Goal: Navigation & Orientation: Go to known website

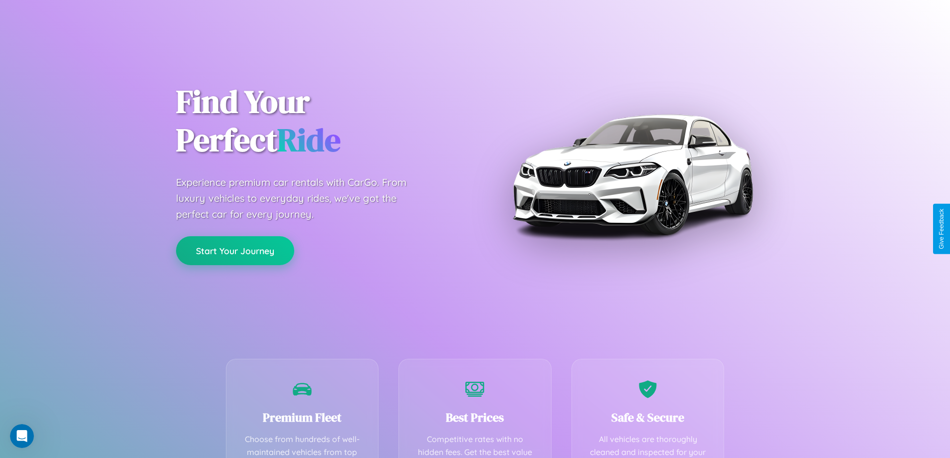
click at [235, 251] on button "Start Your Journey" at bounding box center [235, 250] width 118 height 29
click at [235, 250] on button "Start Your Journey" at bounding box center [235, 250] width 118 height 29
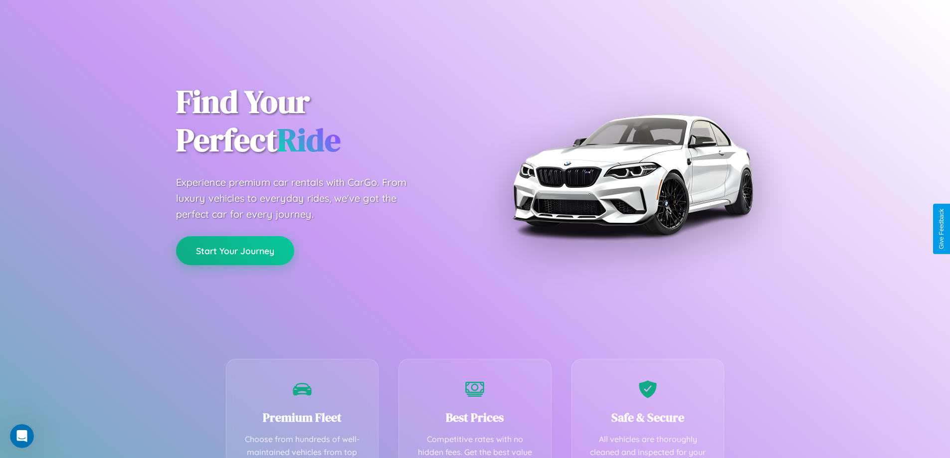
click at [235, 250] on button "Start Your Journey" at bounding box center [235, 250] width 118 height 29
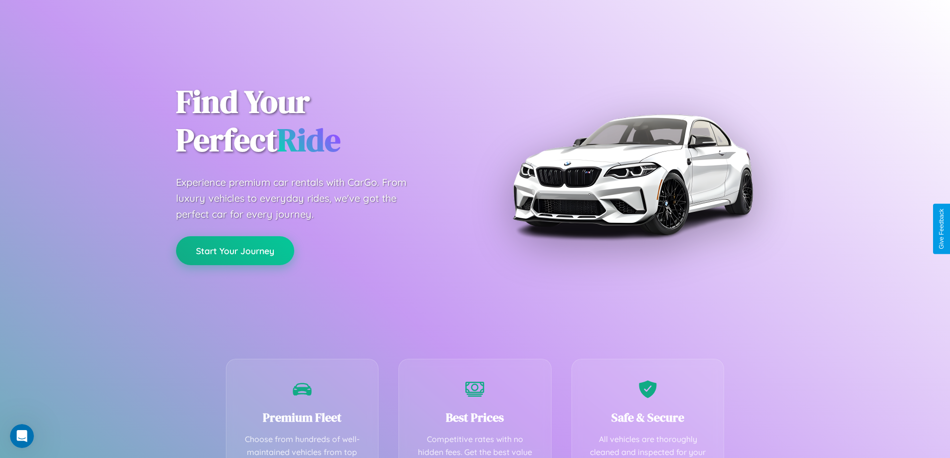
click at [235, 250] on button "Start Your Journey" at bounding box center [235, 250] width 118 height 29
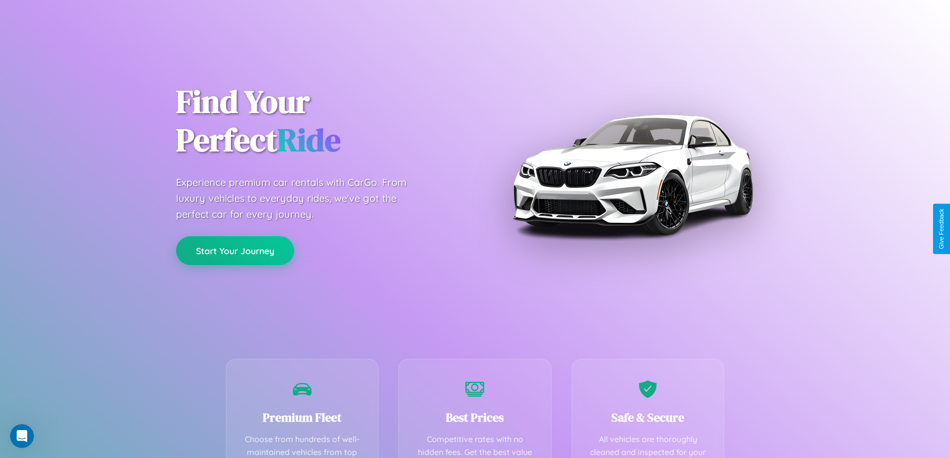
click at [235, 250] on button "Start Your Journey" at bounding box center [235, 250] width 118 height 29
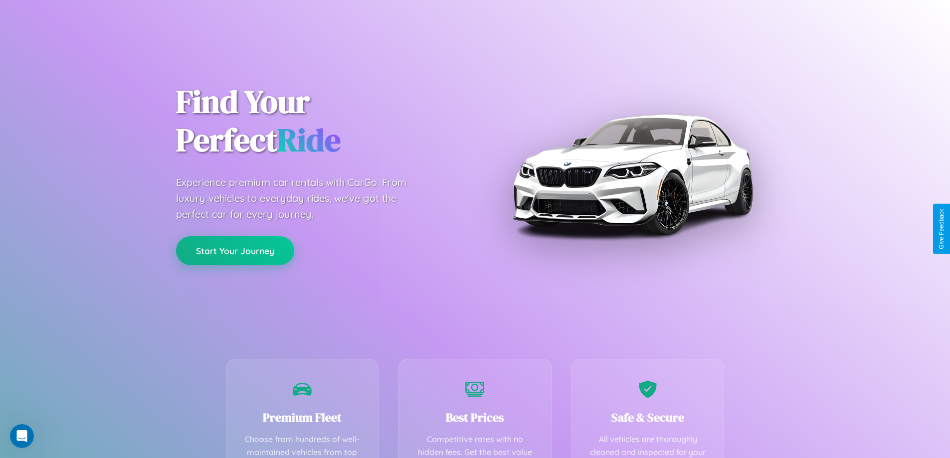
click at [235, 250] on button "Start Your Journey" at bounding box center [235, 250] width 118 height 29
